Goal: Information Seeking & Learning: Learn about a topic

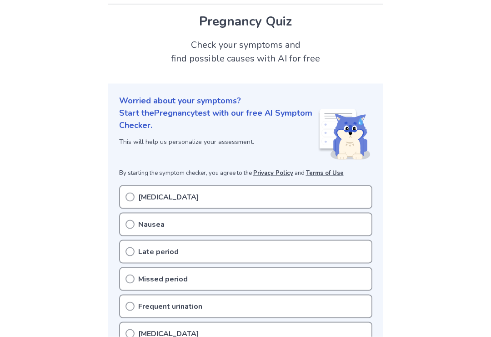
scroll to position [27, 0]
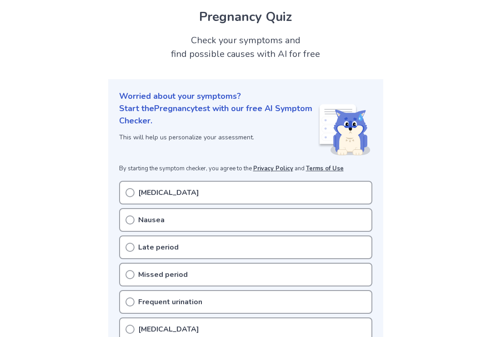
click at [131, 216] on circle at bounding box center [130, 220] width 8 height 8
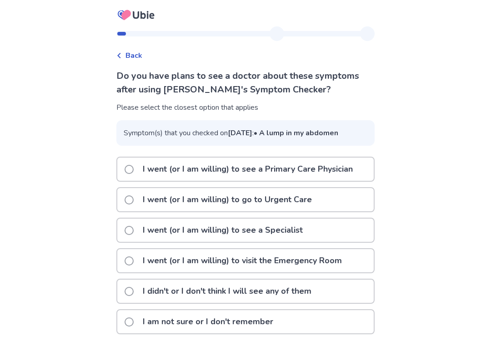
click at [134, 47] on div "Back" at bounding box center [245, 51] width 258 height 20
click at [126, 60] on div "Back" at bounding box center [129, 55] width 26 height 11
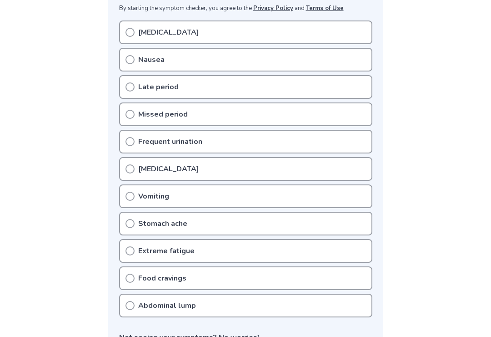
scroll to position [190, 0]
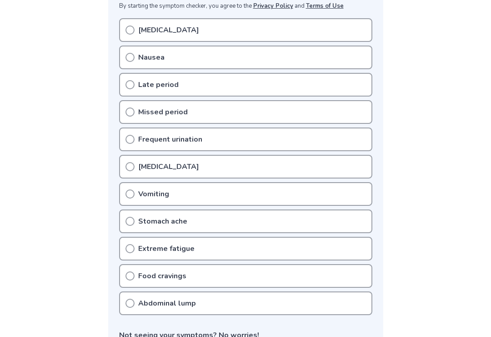
click at [150, 311] on div "Abdominal lump" at bounding box center [245, 303] width 253 height 24
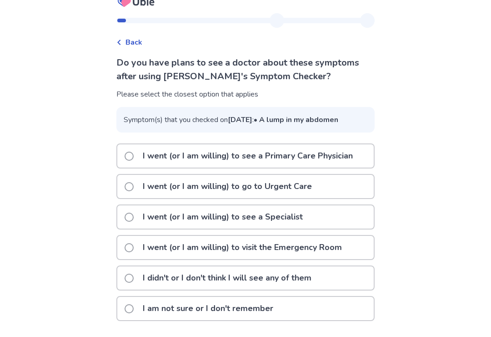
scroll to position [21, 0]
click at [143, 289] on p "I didn't or I don't think I will see any of them" at bounding box center [227, 277] width 180 height 23
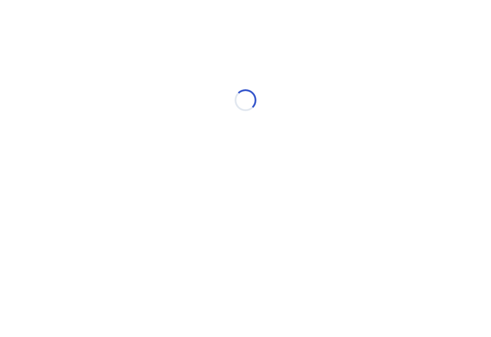
scroll to position [0, 0]
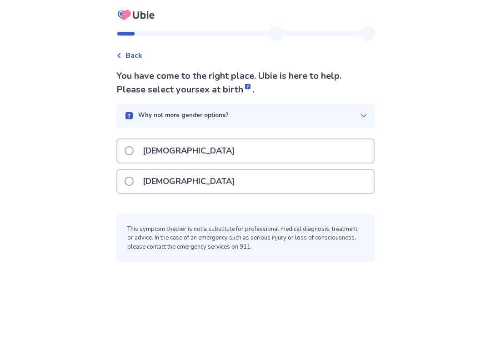
click at [136, 110] on div "Why not more gender options?" at bounding box center [245, 116] width 258 height 24
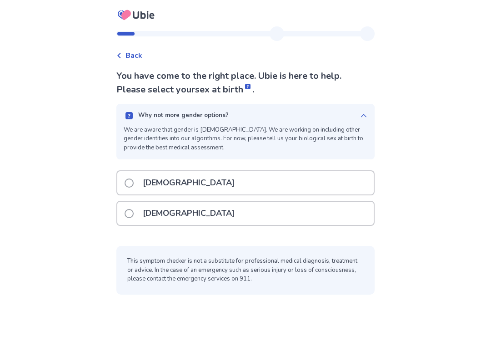
click at [141, 104] on div "Why not more gender options? We are aware that gender is non-binary. We are wor…" at bounding box center [245, 131] width 258 height 55
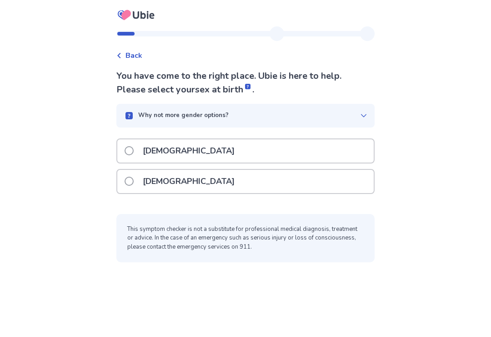
click at [144, 148] on p "Male" at bounding box center [188, 150] width 103 height 23
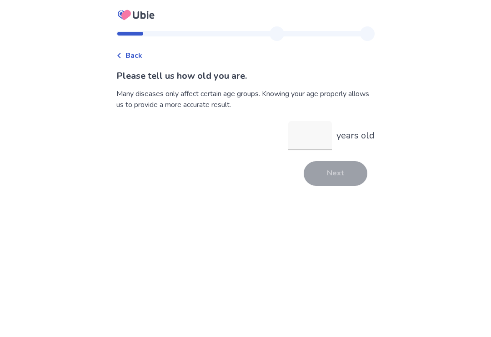
click at [310, 136] on input "years old" at bounding box center [310, 135] width 44 height 29
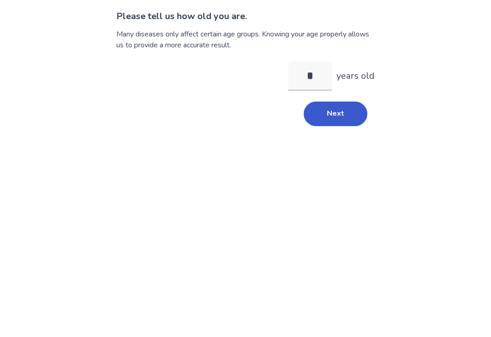
type input "**"
click at [315, 161] on button "Next" at bounding box center [336, 173] width 64 height 25
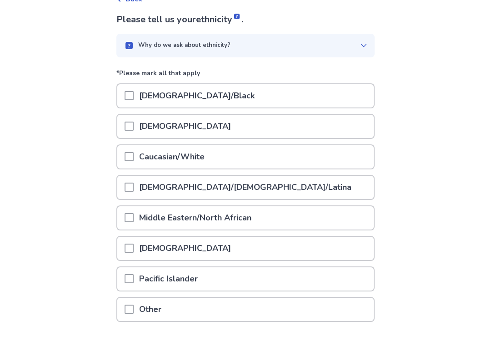
scroll to position [56, 0]
click at [134, 310] on span at bounding box center [129, 308] width 9 height 9
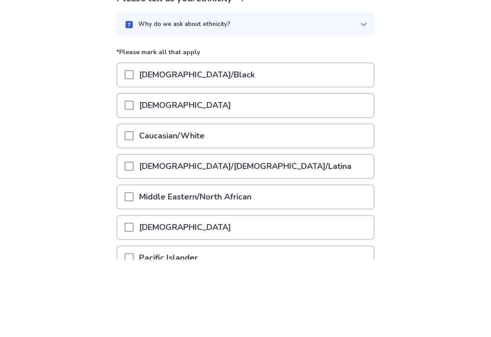
scroll to position [107, 0]
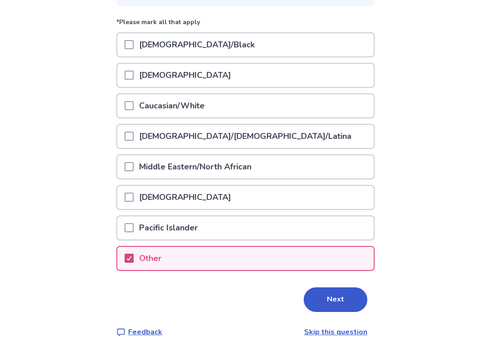
click at [325, 295] on button "Next" at bounding box center [336, 299] width 64 height 25
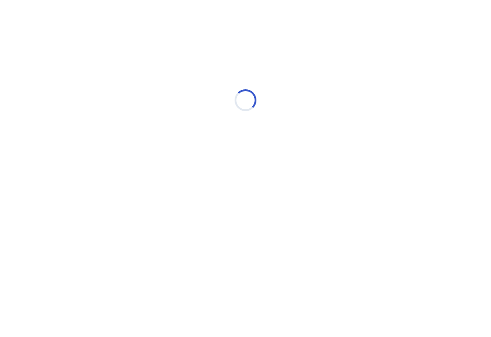
scroll to position [0, 0]
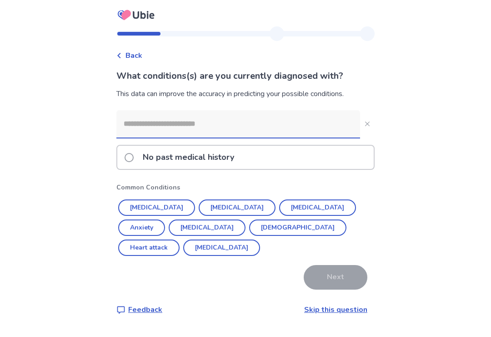
click at [144, 154] on p "No past medical history" at bounding box center [188, 157] width 102 height 23
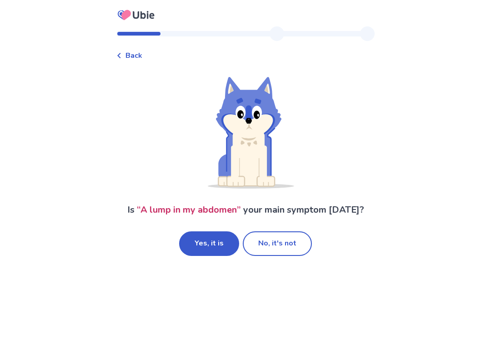
click at [279, 255] on button "No, it's not" at bounding box center [277, 243] width 69 height 25
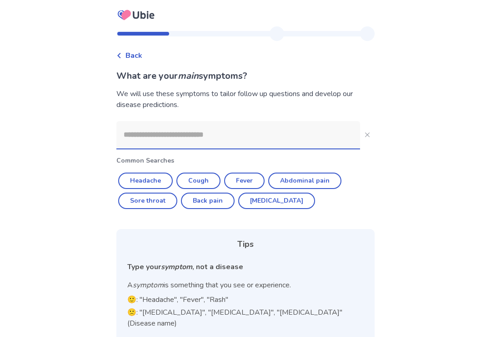
click at [130, 135] on input at bounding box center [238, 134] width 244 height 27
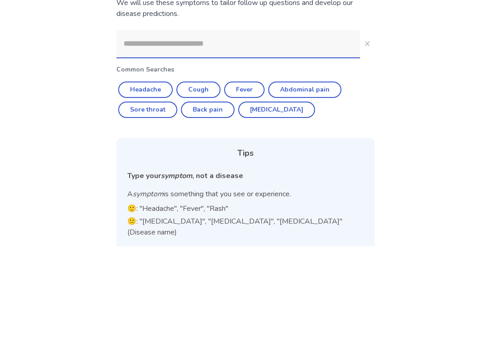
click at [216, 192] on button "Back pain" at bounding box center [208, 200] width 54 height 16
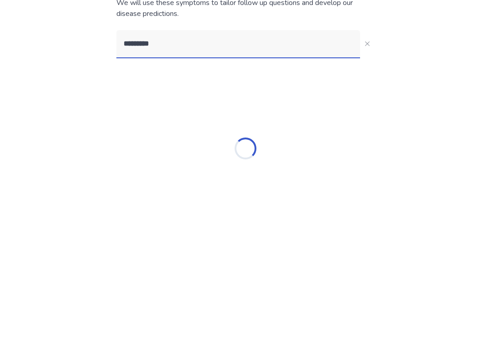
type input "*********"
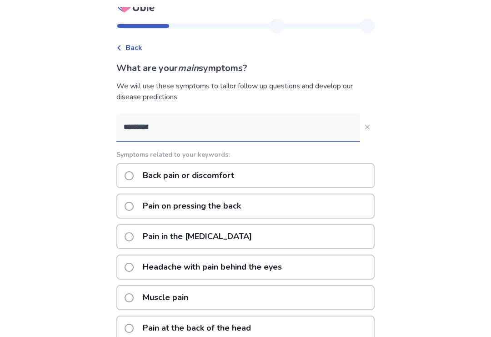
scroll to position [7, 0]
click at [152, 118] on input "*********" at bounding box center [238, 127] width 244 height 27
click at [368, 129] on button "*********" at bounding box center [367, 127] width 15 height 15
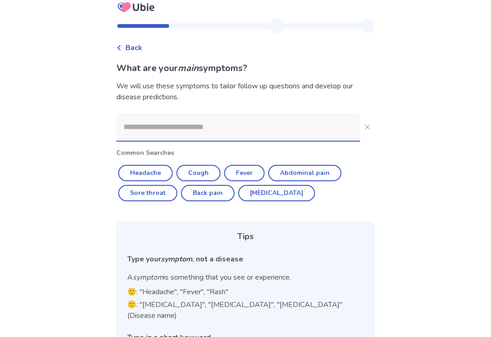
scroll to position [8, 0]
click at [295, 169] on button "Abdominal pain" at bounding box center [304, 173] width 73 height 16
type input "**********"
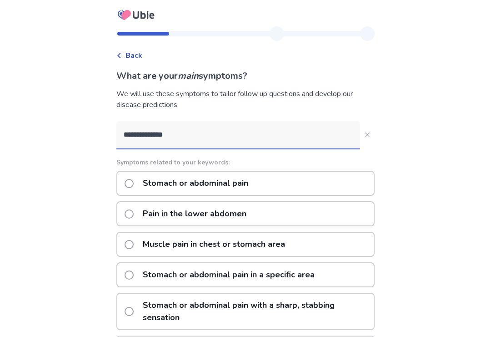
click at [146, 184] on p "Stomach or abdominal pain" at bounding box center [195, 182] width 116 height 23
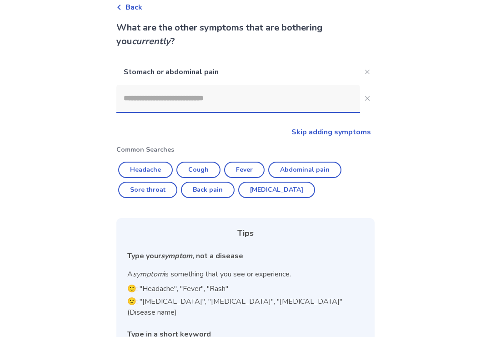
click at [302, 166] on button "Abdominal pain" at bounding box center [304, 170] width 73 height 16
type input "**********"
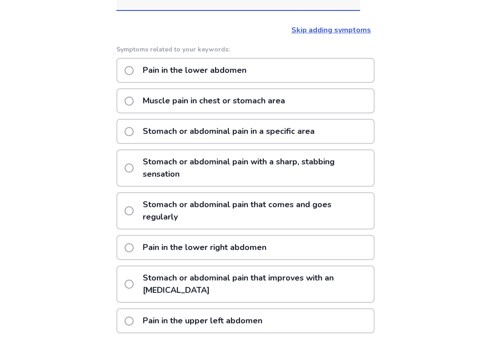
scroll to position [137, 0]
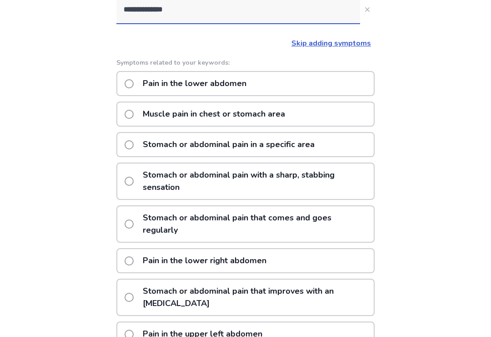
click at [134, 181] on span at bounding box center [129, 180] width 9 height 9
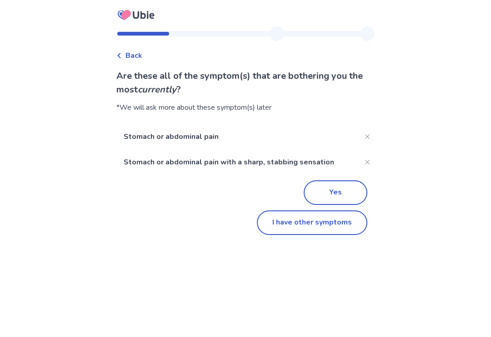
click at [323, 191] on button "Yes" at bounding box center [336, 192] width 64 height 25
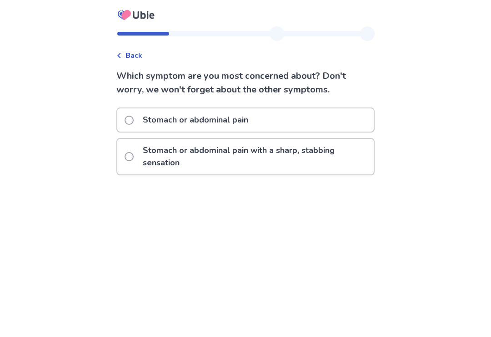
click at [151, 122] on p "Stomach or abdominal pain" at bounding box center [195, 119] width 116 height 23
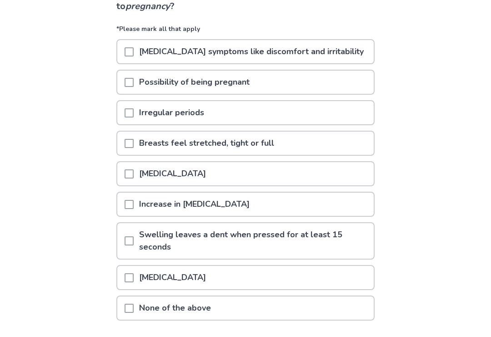
scroll to position [84, 0]
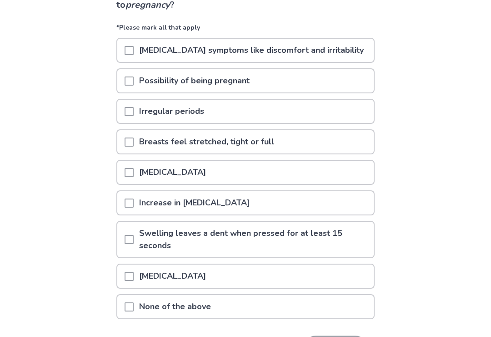
click at [134, 277] on span at bounding box center [129, 276] width 9 height 9
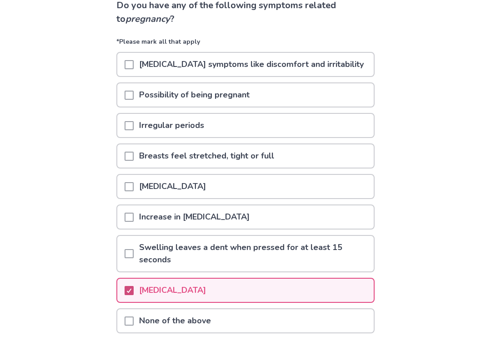
scroll to position [69, 0]
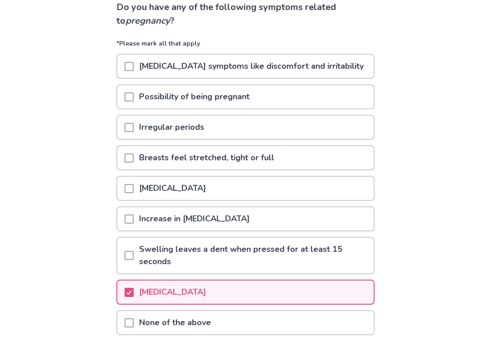
click at [149, 190] on p "[MEDICAL_DATA]" at bounding box center [173, 187] width 78 height 23
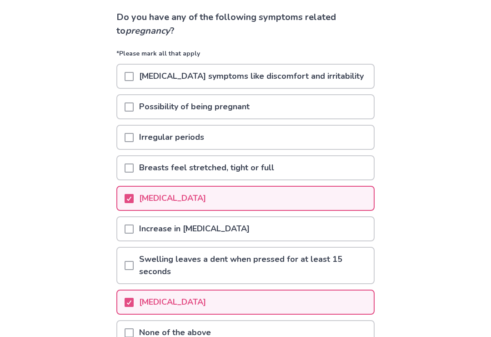
scroll to position [57, 0]
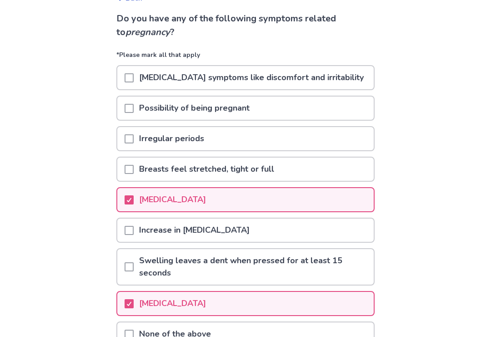
click at [134, 102] on div at bounding box center [129, 108] width 9 height 23
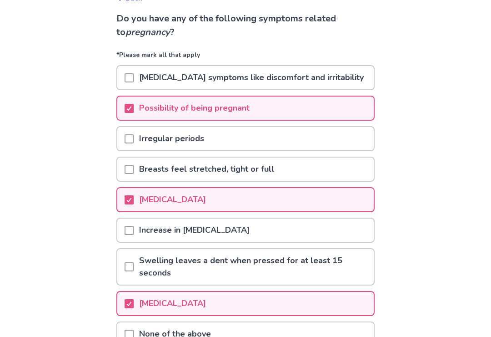
scroll to position [133, 0]
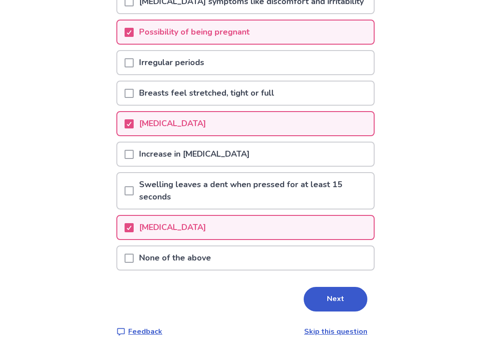
click at [321, 296] on button "Next" at bounding box center [336, 299] width 64 height 25
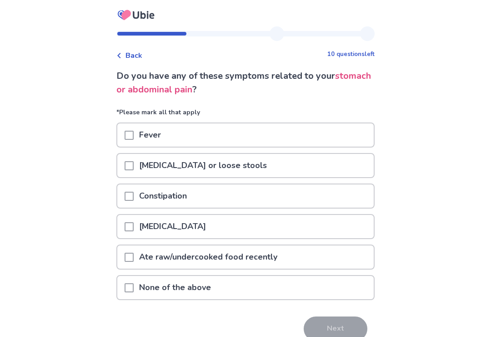
click at [261, 289] on div "None of the above" at bounding box center [245, 287] width 256 height 23
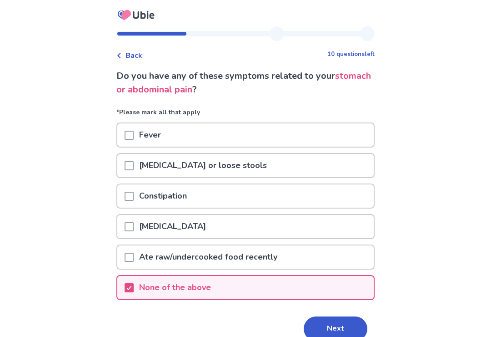
click at [315, 317] on button "Next" at bounding box center [336, 328] width 64 height 25
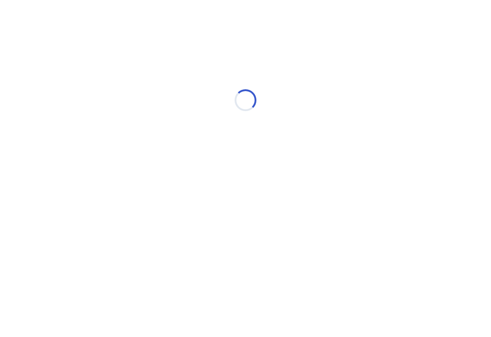
select select "*"
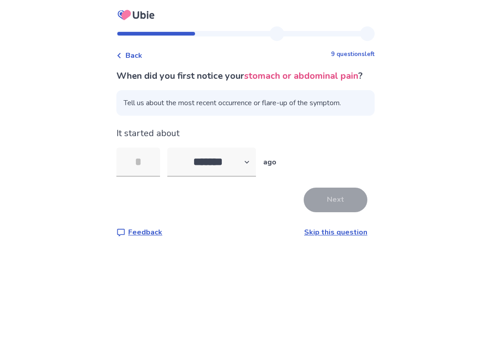
click at [145, 161] on input "tel" at bounding box center [138, 161] width 44 height 29
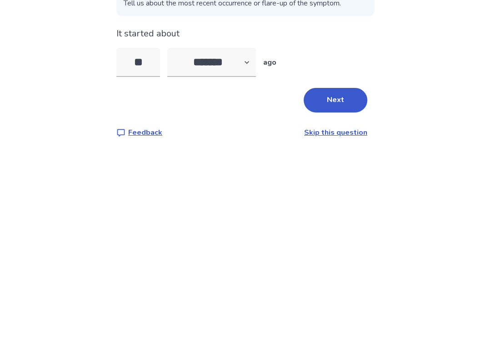
type input "**"
click at [206, 147] on select "******* ****** ******* ******** *******" at bounding box center [211, 161] width 89 height 29
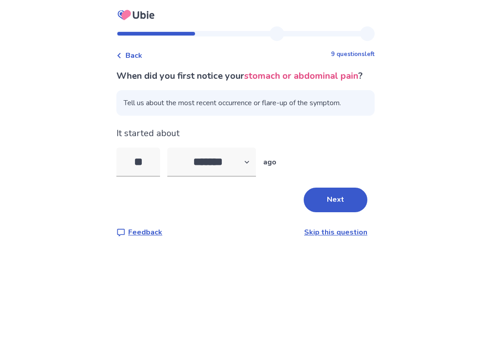
click at [320, 196] on button "Next" at bounding box center [336, 199] width 64 height 25
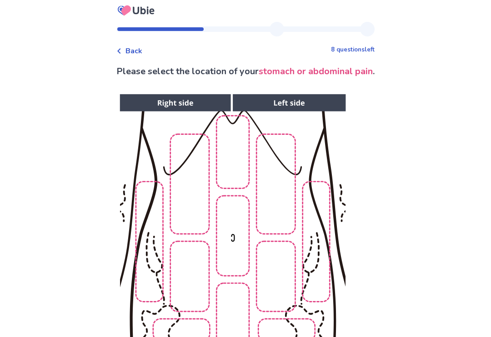
scroll to position [14, 0]
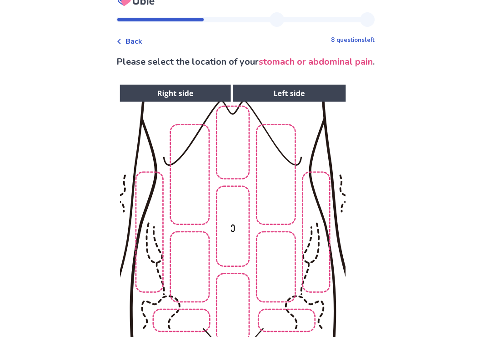
click at [226, 228] on img at bounding box center [232, 237] width 465 height 315
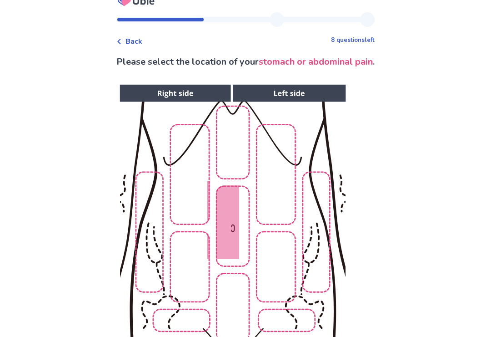
click at [183, 205] on img at bounding box center [232, 237] width 465 height 315
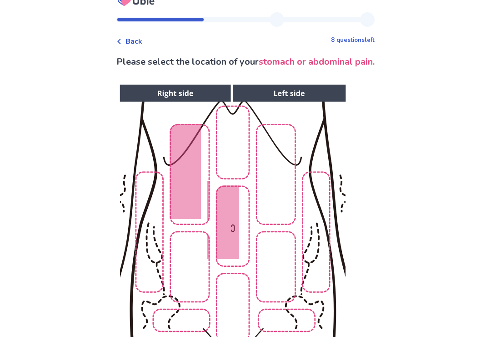
click at [235, 158] on img at bounding box center [232, 237] width 465 height 315
click at [275, 187] on img at bounding box center [232, 237] width 465 height 315
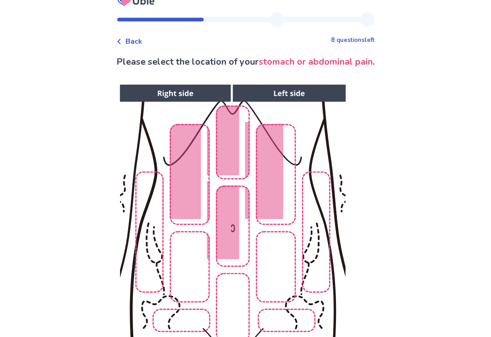
click at [272, 270] on img at bounding box center [232, 237] width 465 height 315
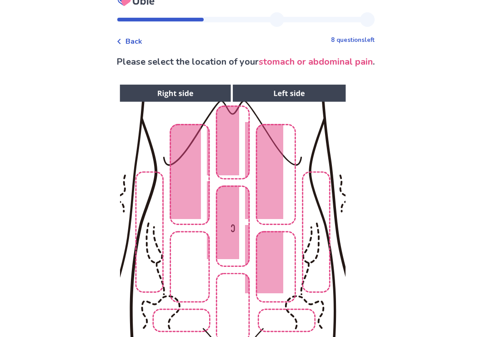
click at [184, 246] on img at bounding box center [232, 237] width 465 height 315
click at [227, 302] on img at bounding box center [232, 237] width 465 height 315
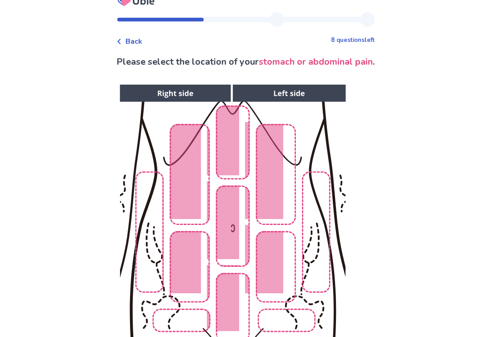
click at [150, 227] on img at bounding box center [232, 237] width 465 height 315
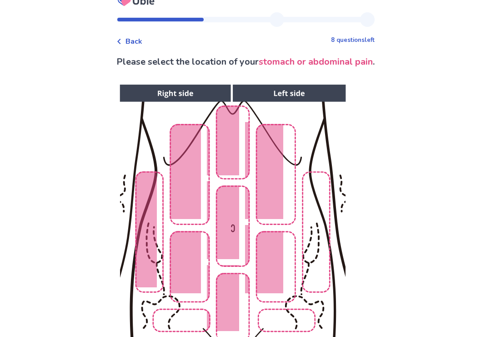
click at [181, 320] on img at bounding box center [232, 237] width 465 height 315
click at [292, 332] on img at bounding box center [232, 237] width 465 height 315
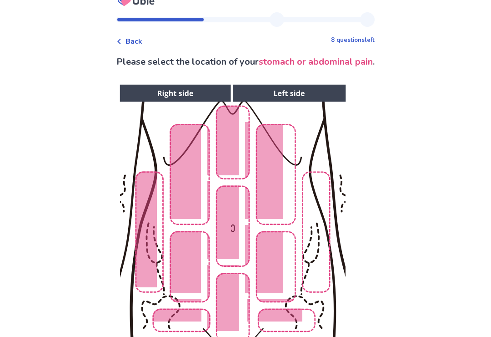
click at [320, 259] on img at bounding box center [232, 237] width 465 height 315
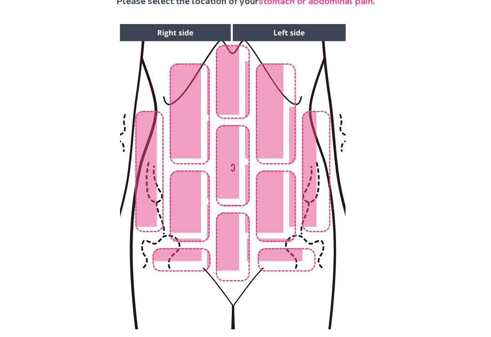
scroll to position [99, 0]
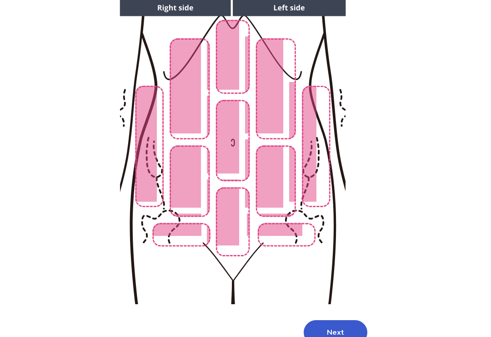
click at [313, 326] on button "Next" at bounding box center [336, 332] width 64 height 25
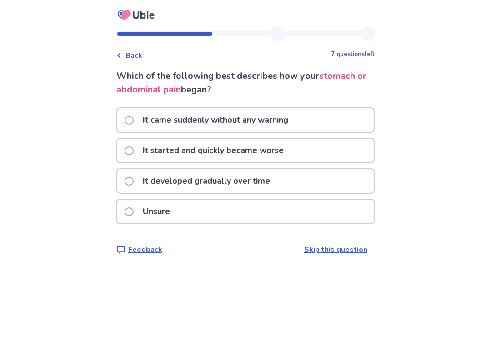
click at [152, 149] on p "It started and quickly became worse" at bounding box center [213, 150] width 152 height 23
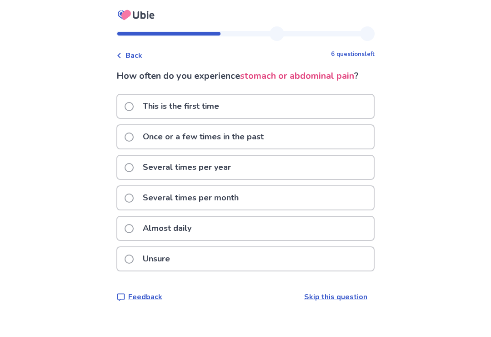
click at [134, 230] on span at bounding box center [129, 228] width 9 height 9
click at [143, 108] on p "This is the first time" at bounding box center [180, 106] width 87 height 23
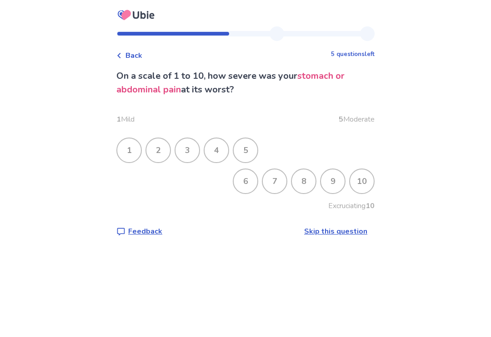
click at [350, 180] on div "10" at bounding box center [362, 181] width 24 height 24
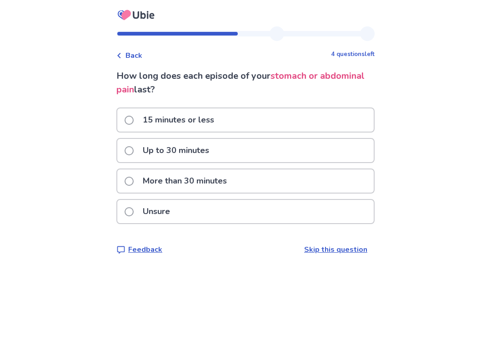
click at [134, 184] on span at bounding box center [129, 180] width 9 height 9
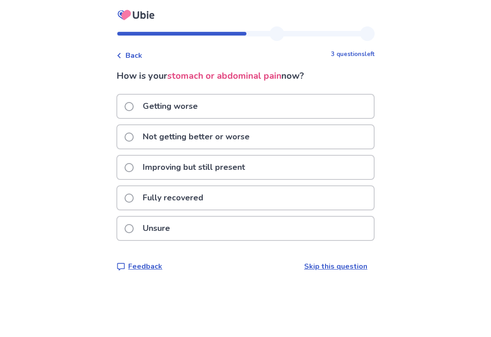
click at [153, 104] on p "Getting worse" at bounding box center [170, 106] width 66 height 23
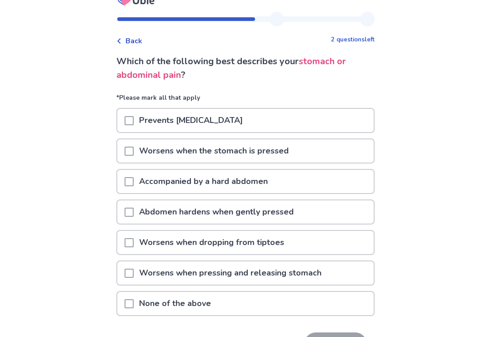
scroll to position [15, 0]
click at [134, 239] on span at bounding box center [129, 242] width 9 height 9
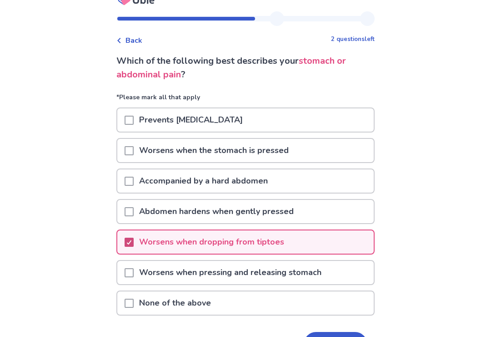
scroll to position [15, 0]
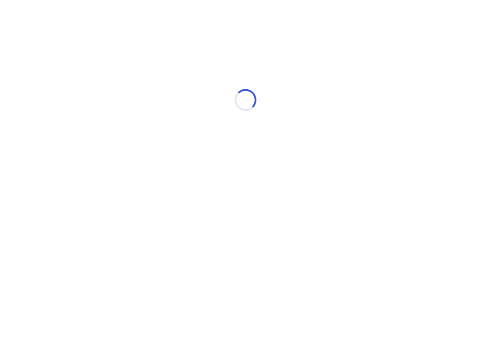
scroll to position [0, 0]
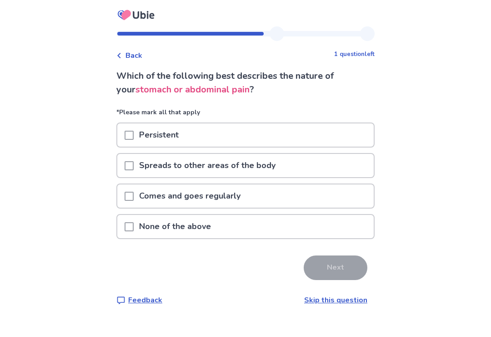
click at [134, 137] on span at bounding box center [129, 135] width 9 height 9
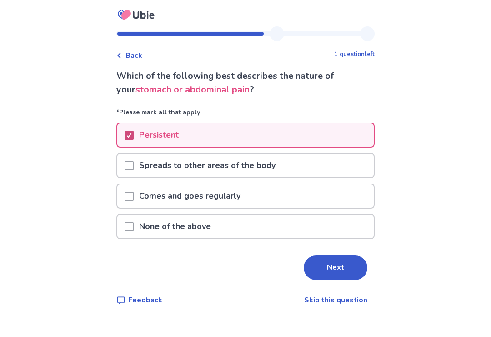
click at [324, 264] on button "Next" at bounding box center [336, 267] width 64 height 25
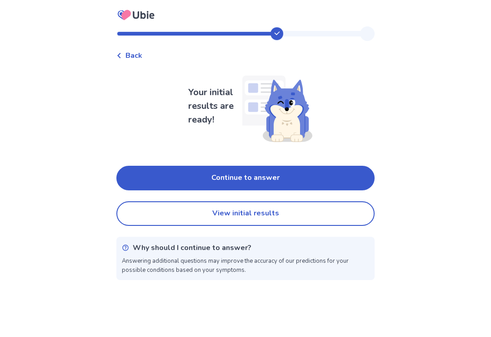
click at [155, 173] on button "Continue to answer" at bounding box center [245, 178] width 258 height 25
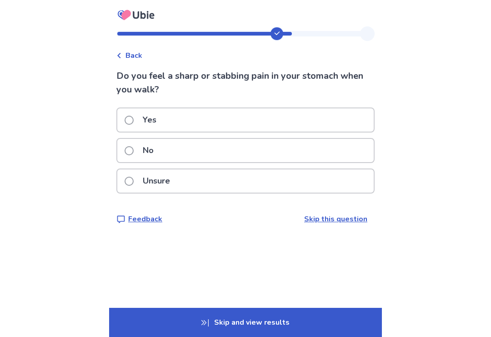
click at [142, 105] on div "Do you feel a sharp or stabbing pain in your stomach when you walk? Yes No Unsu…" at bounding box center [245, 146] width 258 height 155
click at [144, 119] on p "Yes" at bounding box center [149, 119] width 25 height 23
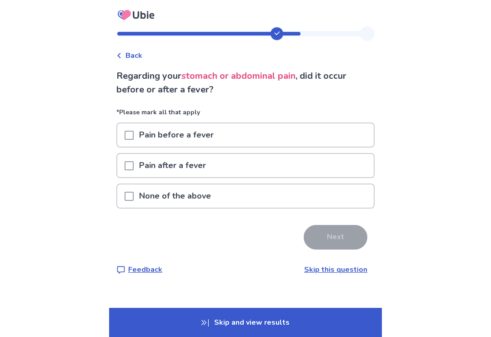
click at [134, 192] on span at bounding box center [129, 195] width 9 height 9
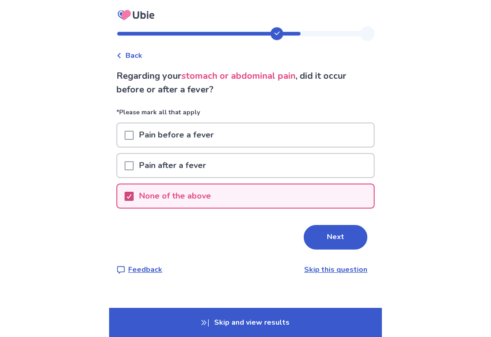
click at [321, 235] on button "Next" at bounding box center [336, 237] width 64 height 25
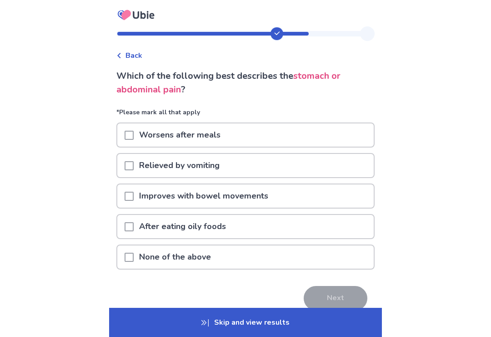
click at [136, 91] on span "stomach or abdominal pain" at bounding box center [229, 83] width 226 height 26
click at [134, 134] on span at bounding box center [129, 135] width 9 height 9
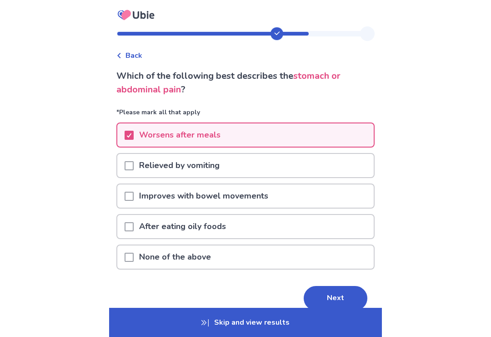
click at [144, 140] on p "Worsens after meals" at bounding box center [180, 134] width 92 height 23
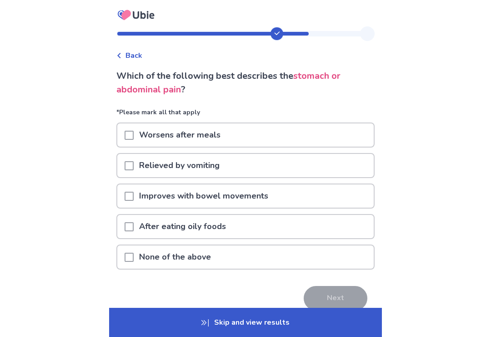
click at [181, 256] on p "None of the above" at bounding box center [175, 256] width 83 height 23
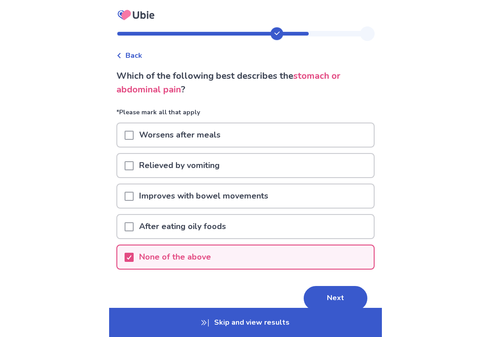
click at [329, 292] on button "Next" at bounding box center [336, 298] width 64 height 25
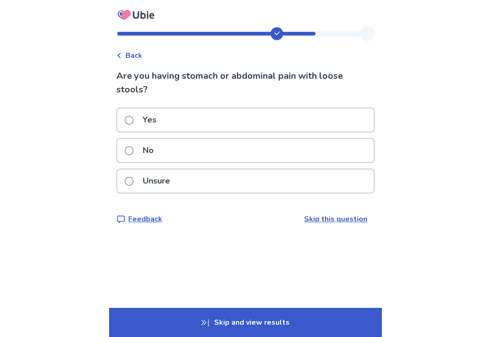
scroll to position [15, 0]
click at [140, 108] on label "Yes" at bounding box center [143, 119] width 37 height 23
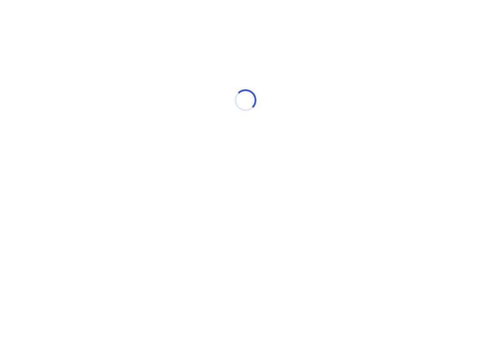
scroll to position [0, 0]
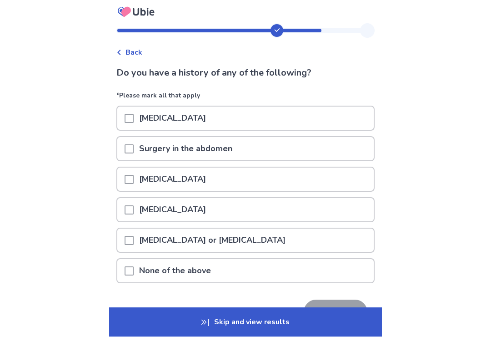
scroll to position [3, 0]
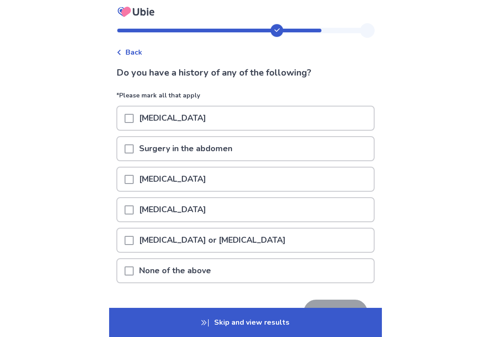
click at [146, 262] on p "None of the above" at bounding box center [175, 270] width 83 height 23
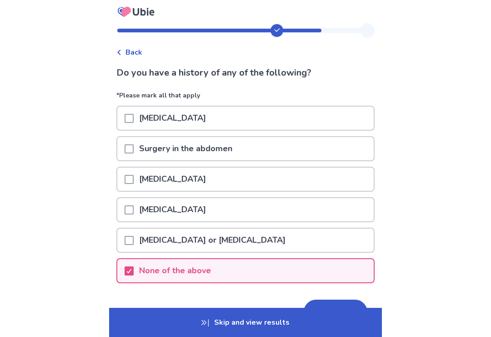
click at [331, 319] on button "Next" at bounding box center [336, 311] width 64 height 25
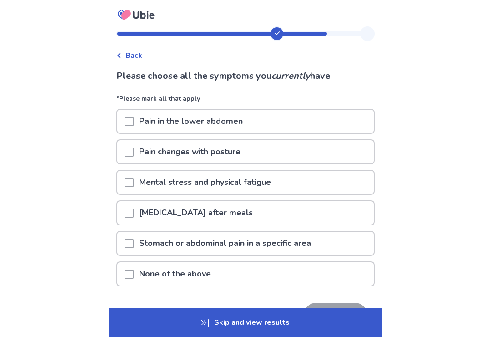
click at [145, 248] on p "Stomach or abdominal pain in a specific area" at bounding box center [225, 242] width 183 height 23
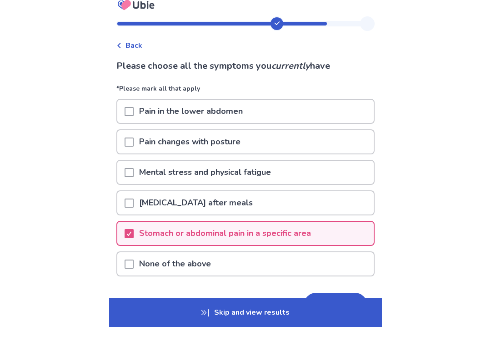
scroll to position [33, 0]
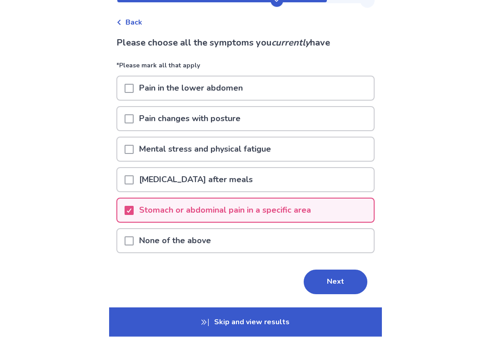
click at [323, 281] on button "Next" at bounding box center [336, 282] width 64 height 25
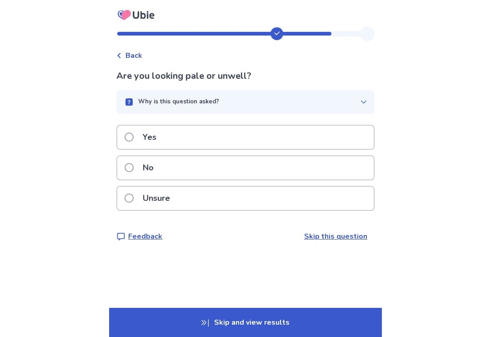
click at [134, 134] on span at bounding box center [129, 136] width 9 height 9
click at [142, 131] on label "Yes" at bounding box center [143, 137] width 37 height 23
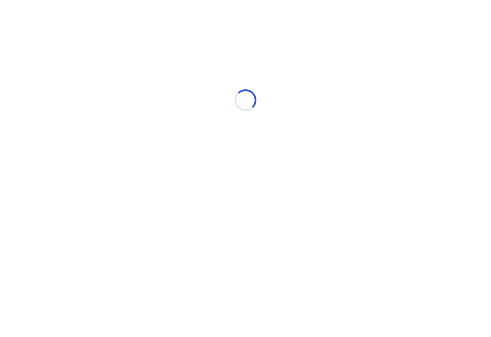
select select "*"
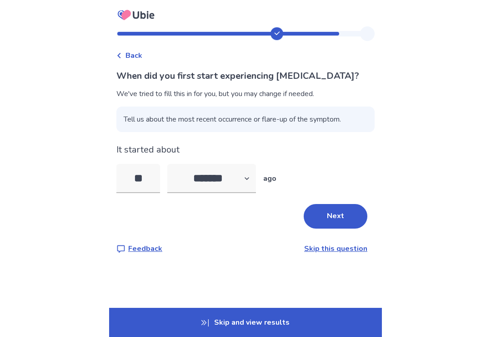
click at [327, 227] on button "Next" at bounding box center [336, 216] width 64 height 25
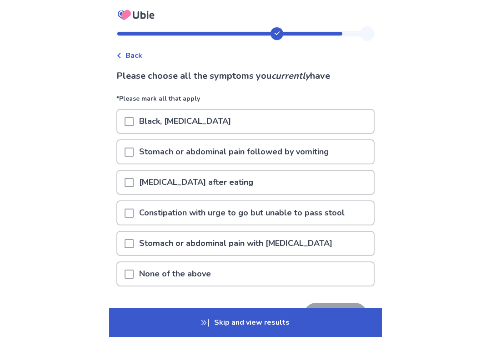
click at [150, 236] on p "Stomach or abdominal pain with bloating" at bounding box center [236, 242] width 204 height 23
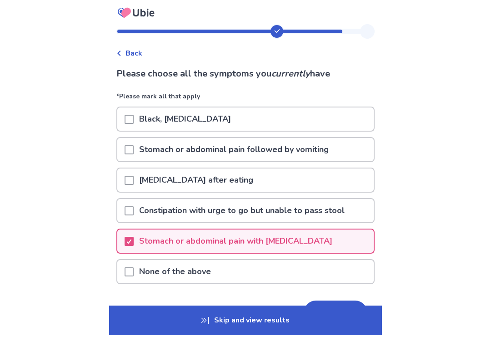
scroll to position [5, 0]
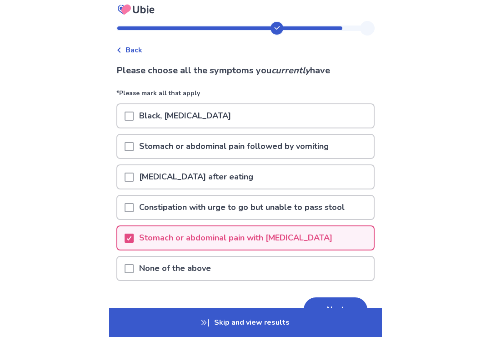
click at [327, 315] on button "Next" at bounding box center [336, 309] width 64 height 25
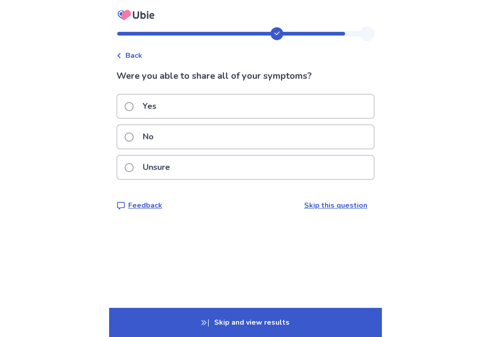
click at [143, 103] on p "Yes" at bounding box center [149, 106] width 25 height 23
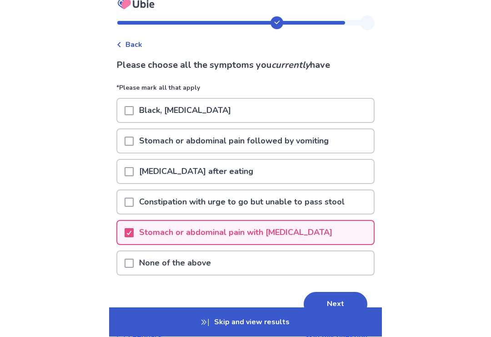
scroll to position [11, 0]
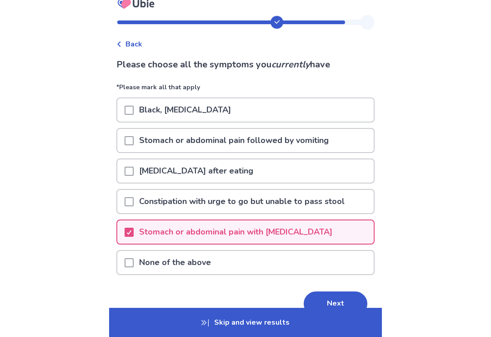
click at [323, 287] on div "Please choose all the symptoms you currently have *Please mark all that apply B…" at bounding box center [245, 199] width 258 height 283
click at [322, 308] on button "Next" at bounding box center [336, 303] width 64 height 25
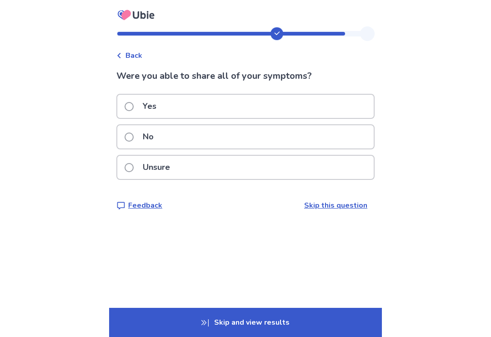
click at [156, 136] on p "No" at bounding box center [148, 136] width 22 height 23
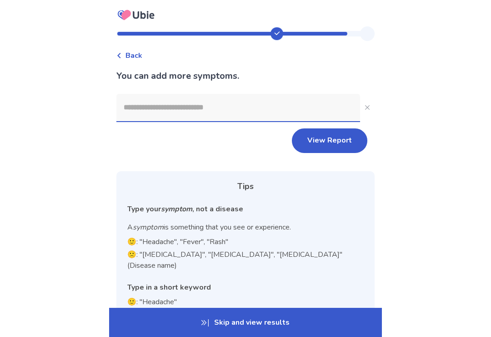
scroll to position [1, 0]
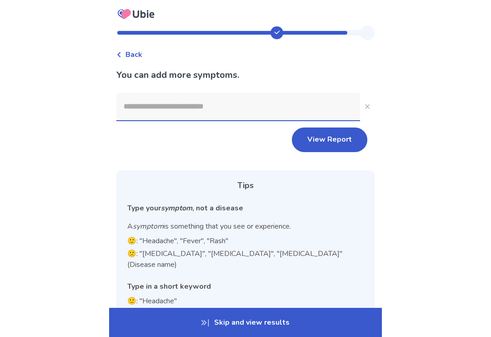
click at [144, 99] on input at bounding box center [238, 106] width 244 height 27
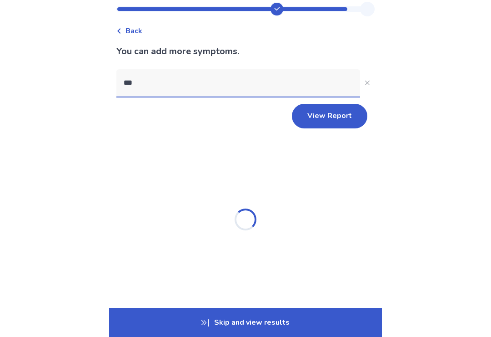
scroll to position [0, 0]
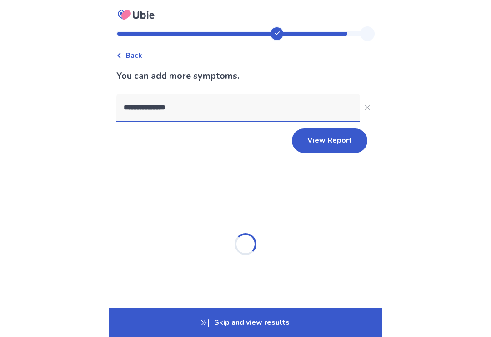
type input "**********"
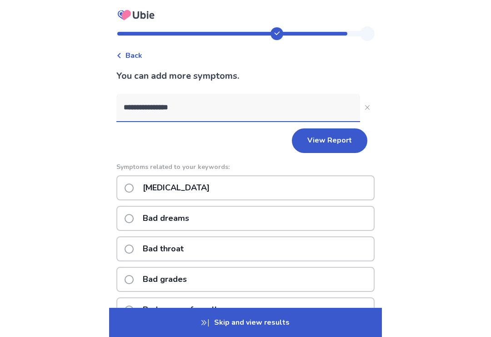
click at [320, 140] on button "View Report" at bounding box center [329, 140] width 75 height 25
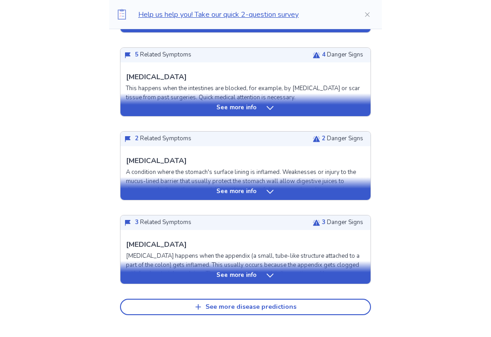
scroll to position [436, 0]
